Goal: Task Accomplishment & Management: Use online tool/utility

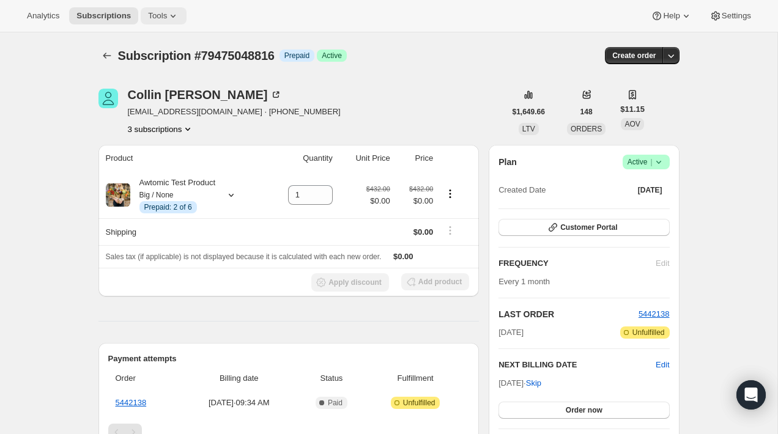
click at [163, 23] on button "Tools" at bounding box center [164, 15] width 46 height 17
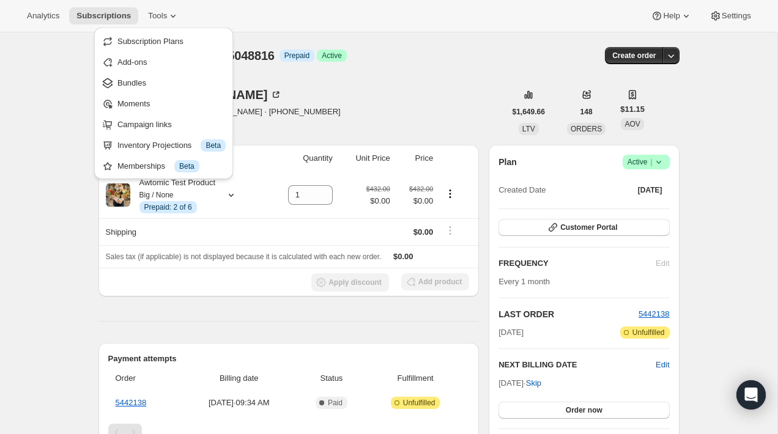
click at [61, 31] on div "Analytics Subscriptions Tools Help Settings" at bounding box center [389, 16] width 778 height 32
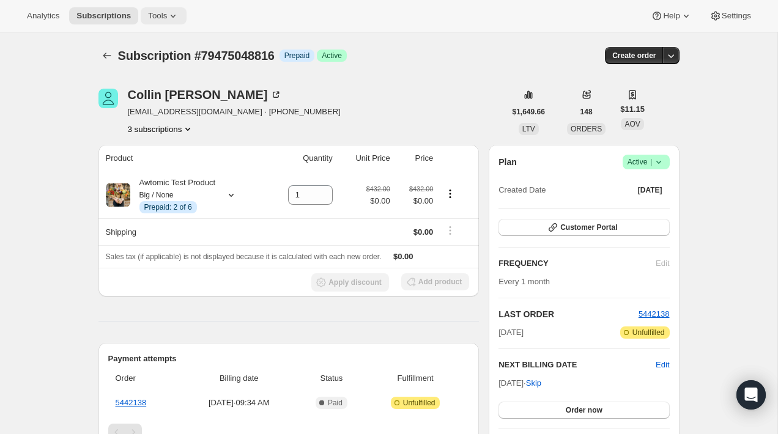
click at [174, 19] on icon at bounding box center [173, 16] width 12 height 12
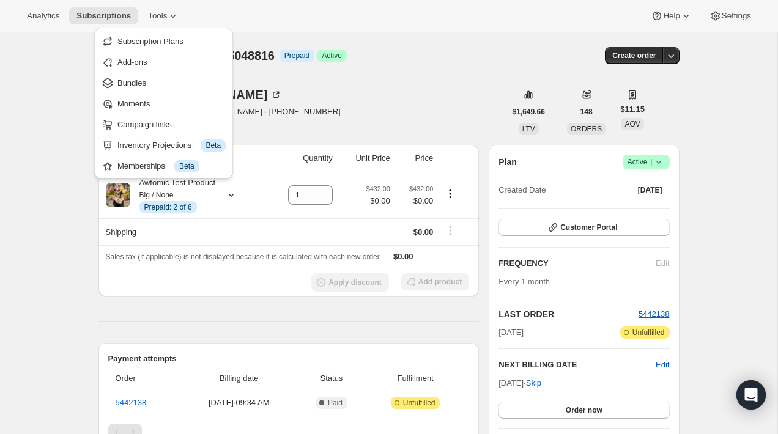
click at [209, 9] on div "Analytics Subscriptions Tools Help Settings" at bounding box center [389, 16] width 778 height 32
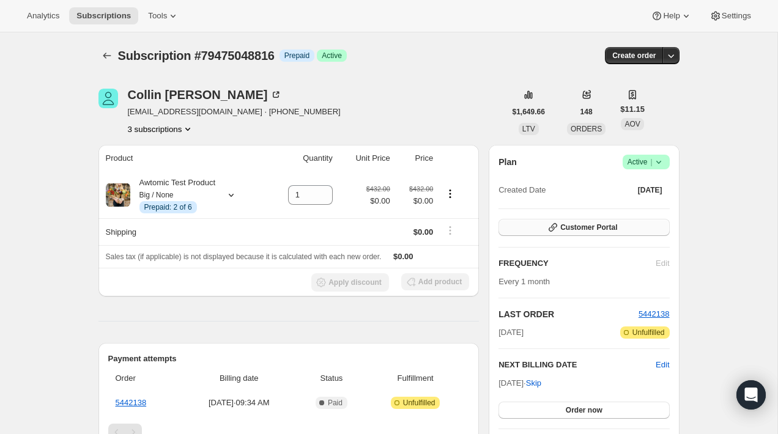
click at [588, 227] on span "Customer Portal" at bounding box center [588, 228] width 57 height 10
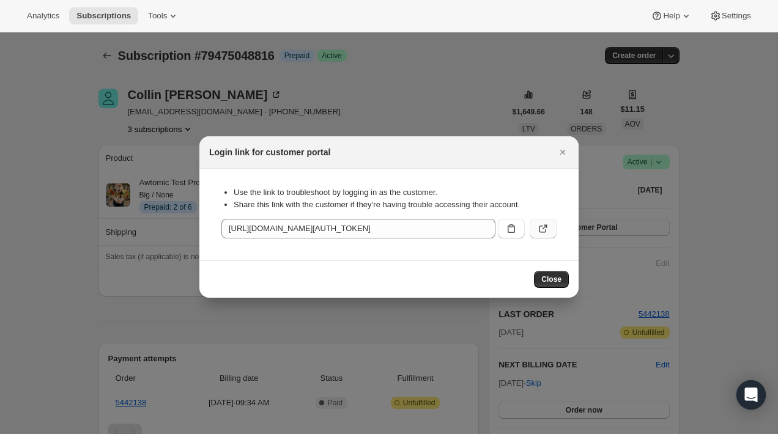
click at [543, 232] on icon ":r38:" at bounding box center [543, 229] width 12 height 12
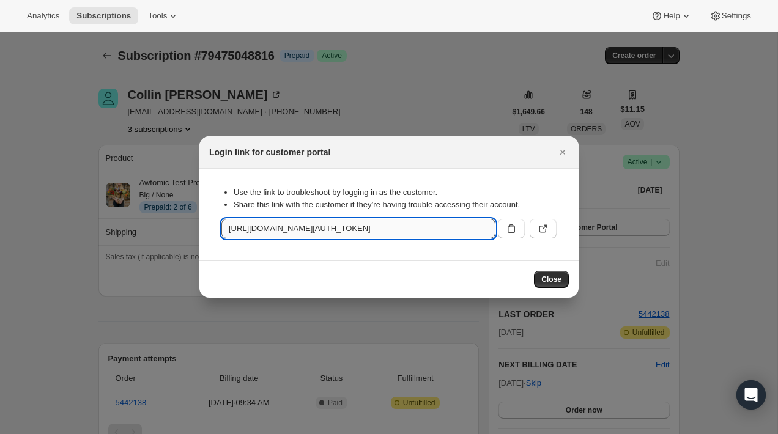
click at [329, 226] on input "[URL][DOMAIN_NAME][AUTH_TOKEN]" at bounding box center [358, 229] width 274 height 20
click at [346, 228] on input "[URL][DOMAIN_NAME][AUTH_TOKEN]" at bounding box center [358, 229] width 274 height 20
type input "[URL][DOMAIN_NAME][AUTH_TOKEN]"
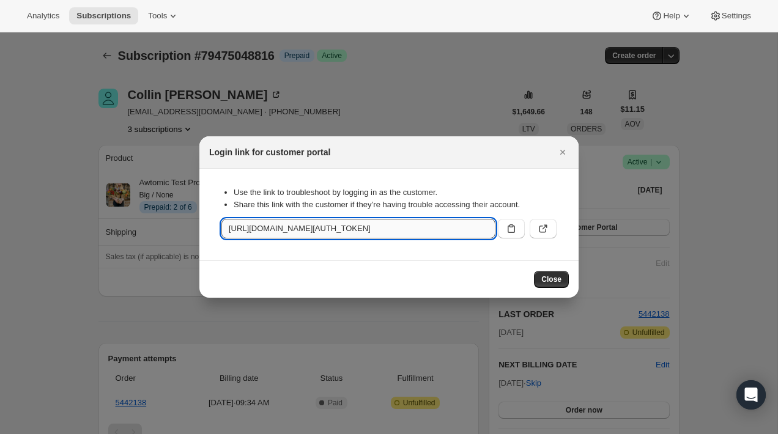
click at [341, 231] on input "[URL][DOMAIN_NAME][AUTH_TOKEN]" at bounding box center [358, 229] width 274 height 20
